Goal: Transaction & Acquisition: Subscribe to service/newsletter

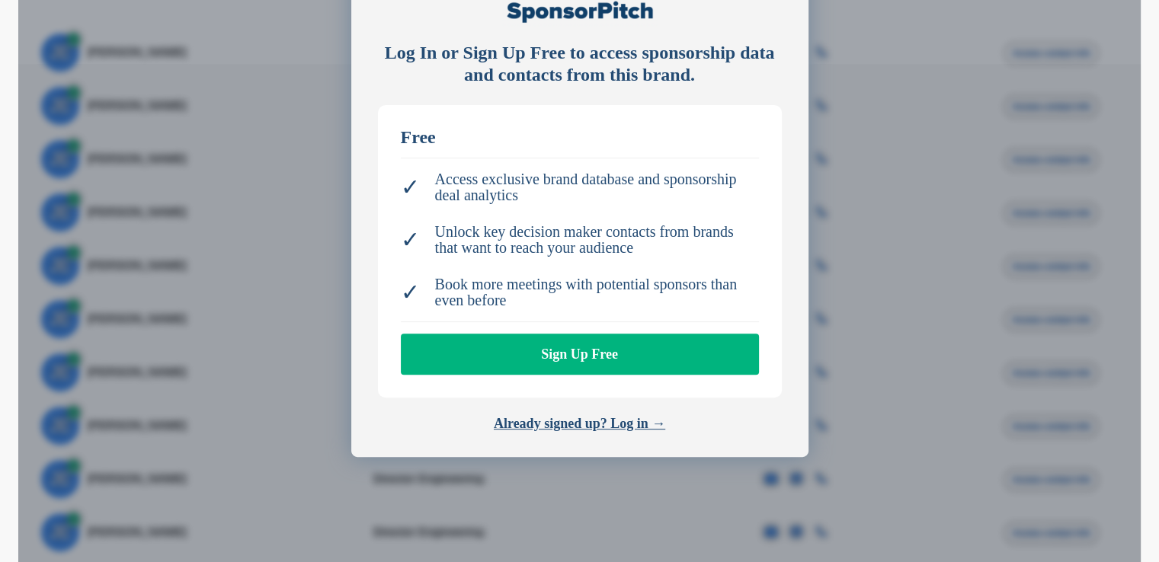
click at [549, 342] on link "Sign Up Free" at bounding box center [580, 354] width 358 height 41
